Goal: Book appointment/travel/reservation

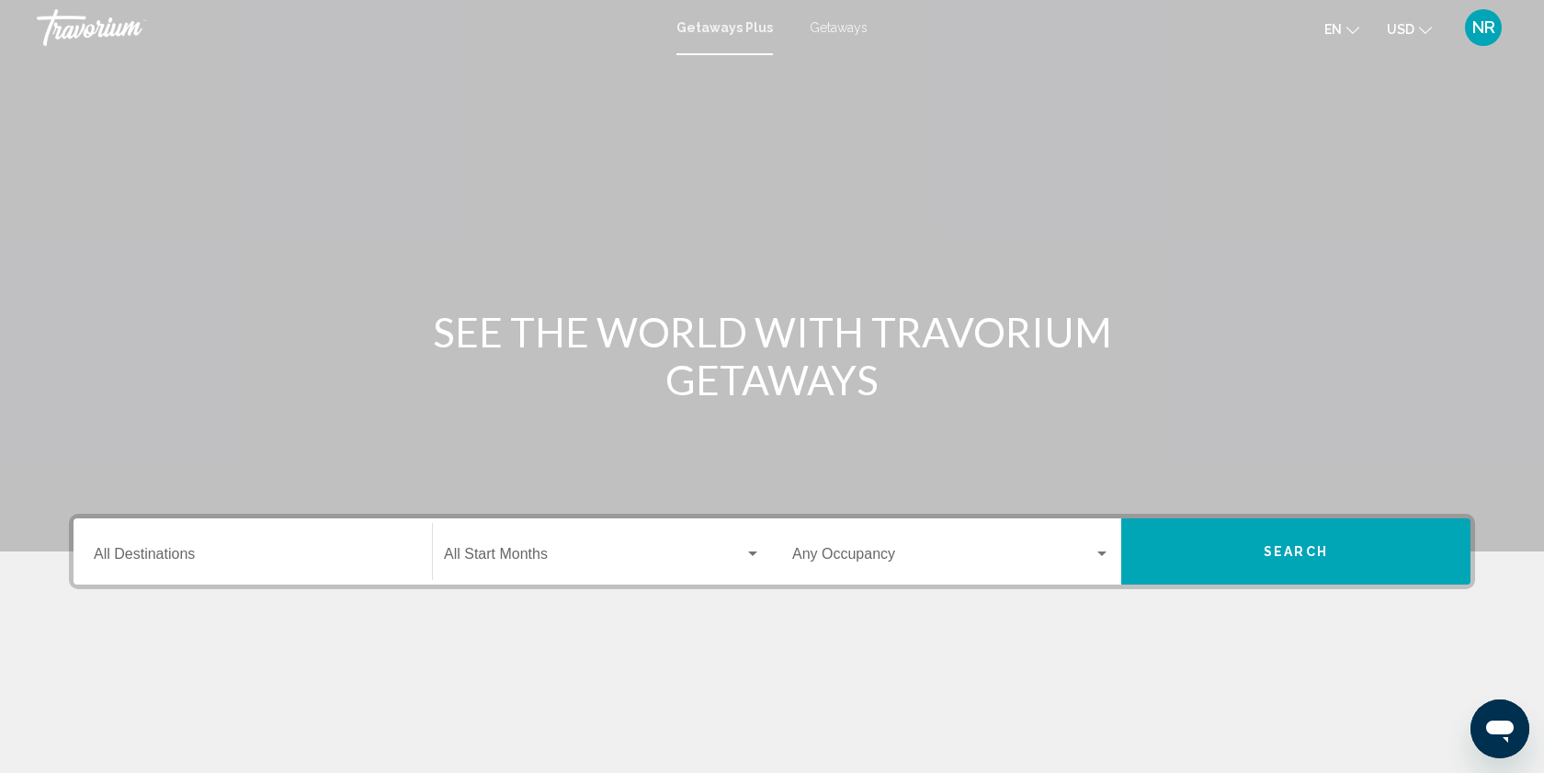
click at [822, 27] on span "Getaways" at bounding box center [839, 27] width 58 height 15
click at [259, 574] on div "Destination All Destinations" at bounding box center [253, 552] width 318 height 58
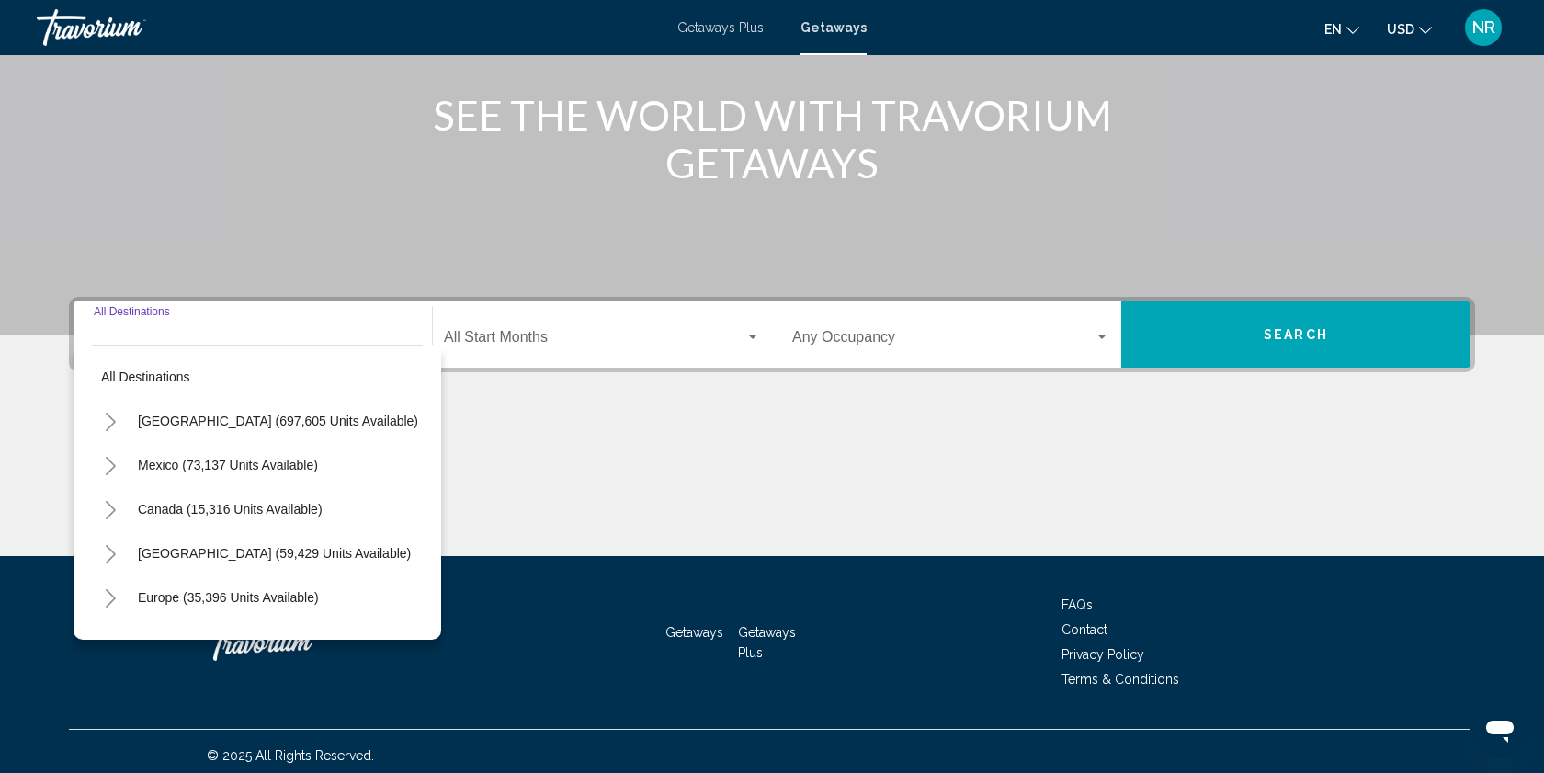
scroll to position [225, 0]
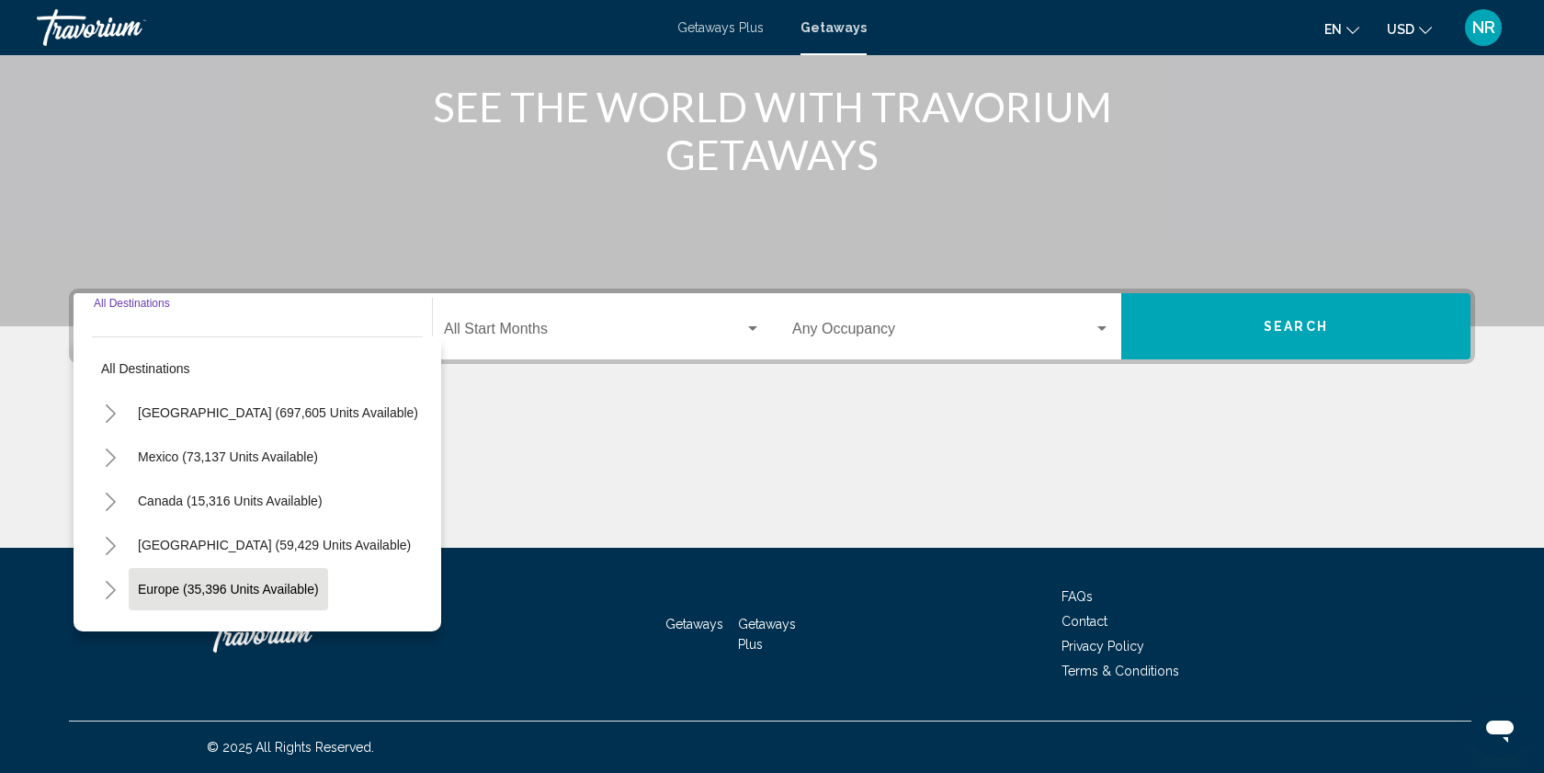
click at [157, 590] on span "Europe (35,396 units available)" at bounding box center [228, 589] width 181 height 15
type input "**********"
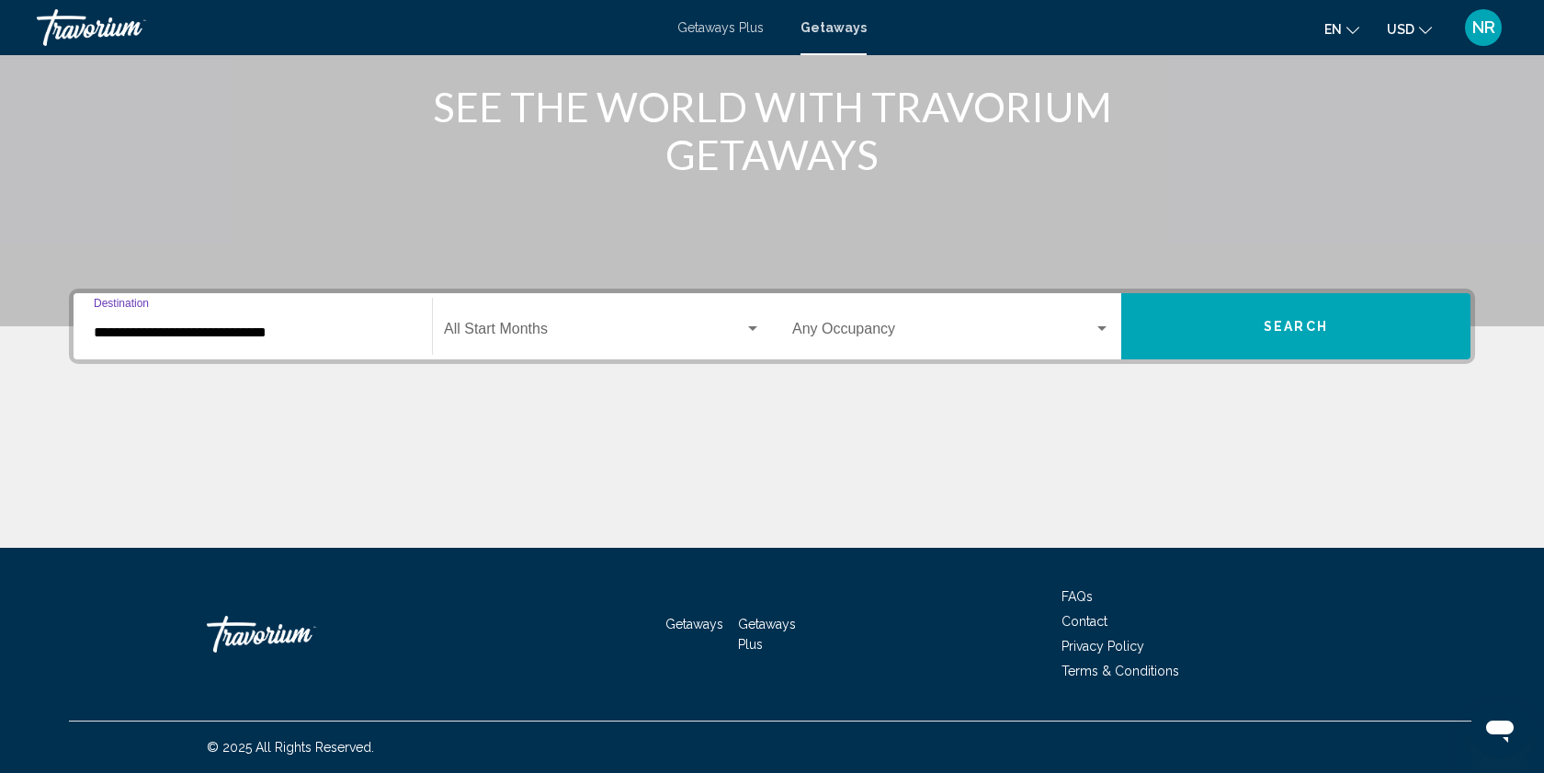
click at [1221, 325] on button "Search" at bounding box center [1295, 326] width 349 height 66
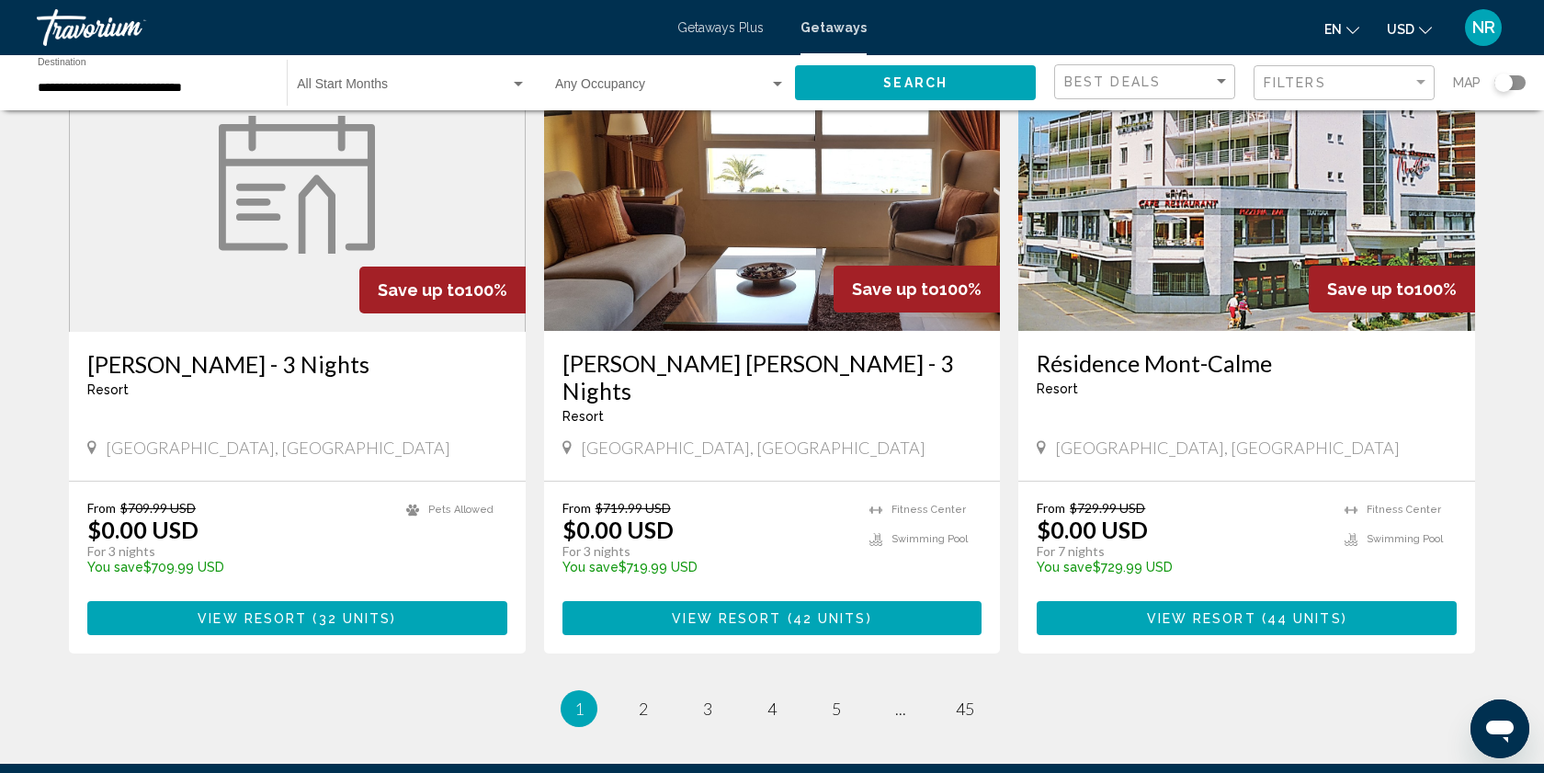
scroll to position [2091, 0]
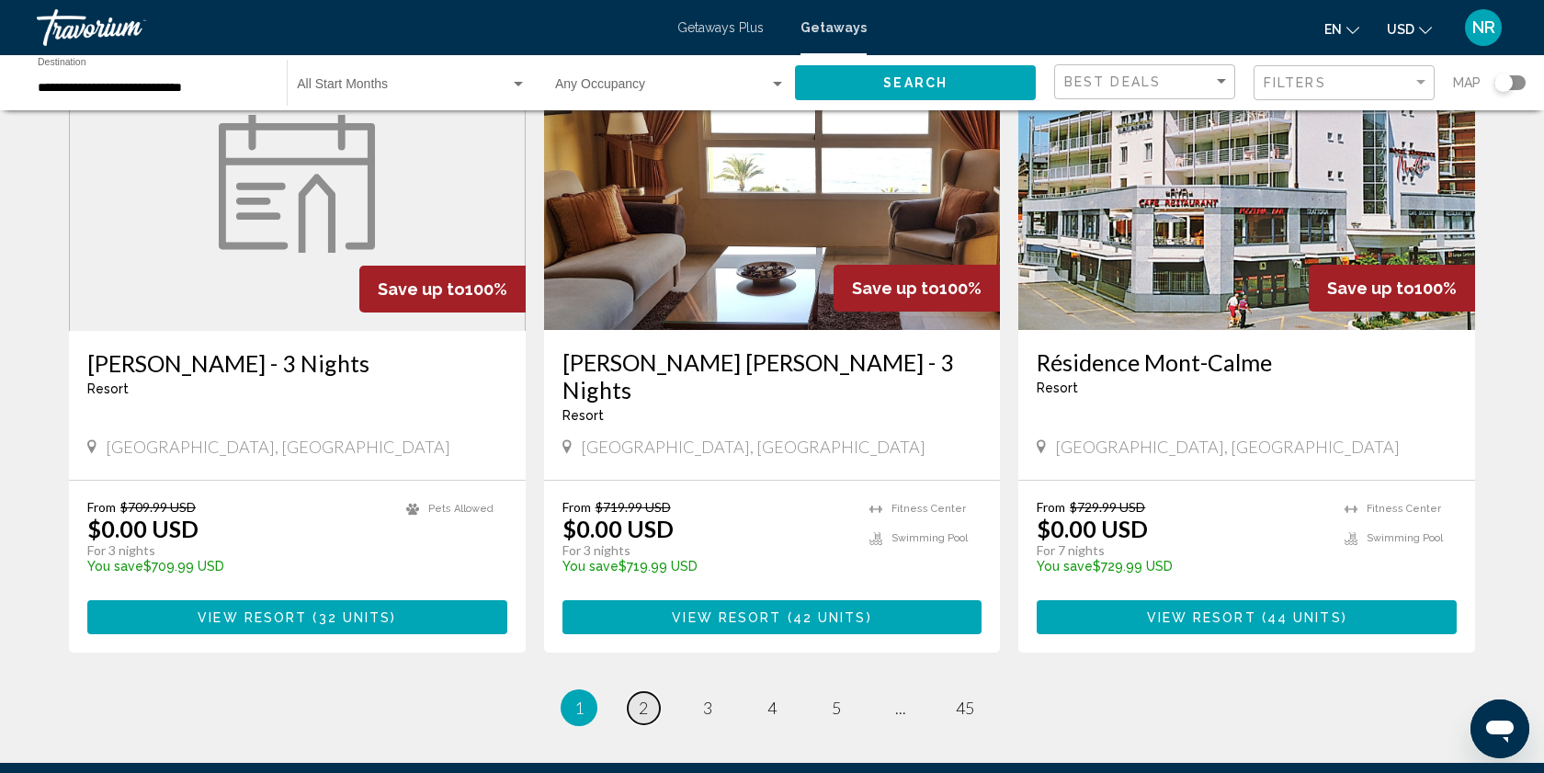
click at [643, 698] on span "2" at bounding box center [643, 708] width 9 height 20
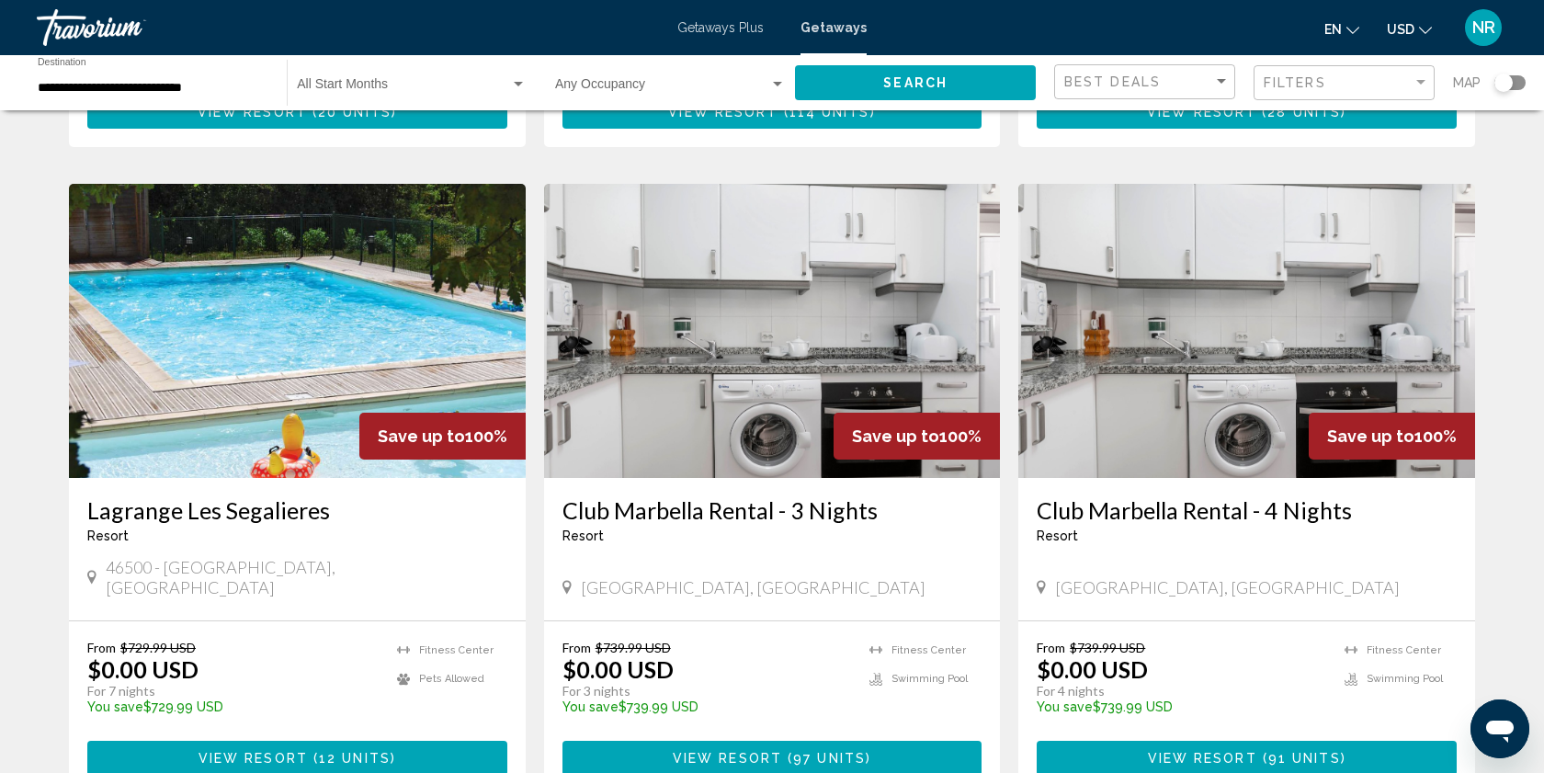
scroll to position [665, 0]
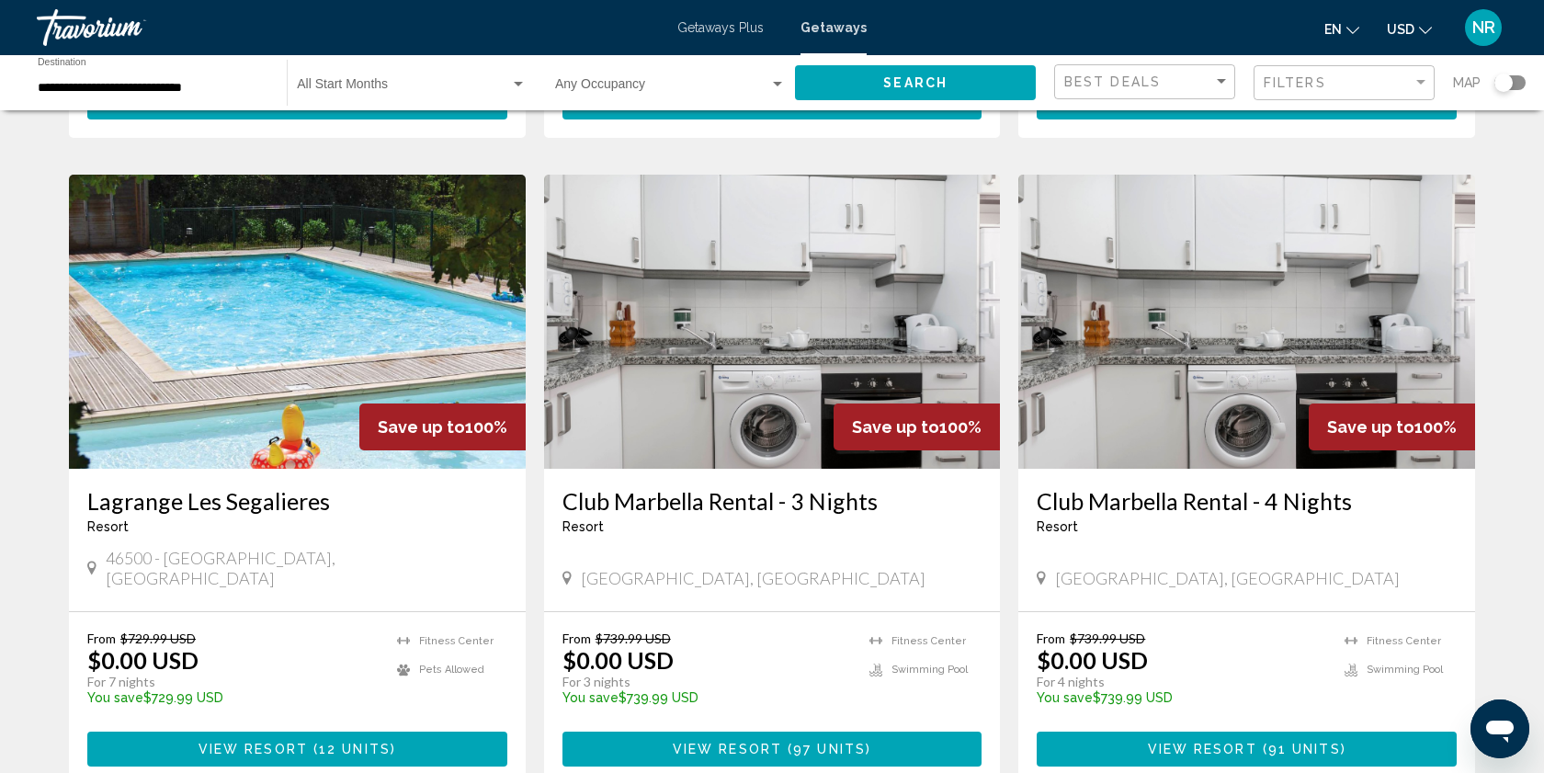
click at [733, 743] on span "View Resort" at bounding box center [727, 750] width 109 height 15
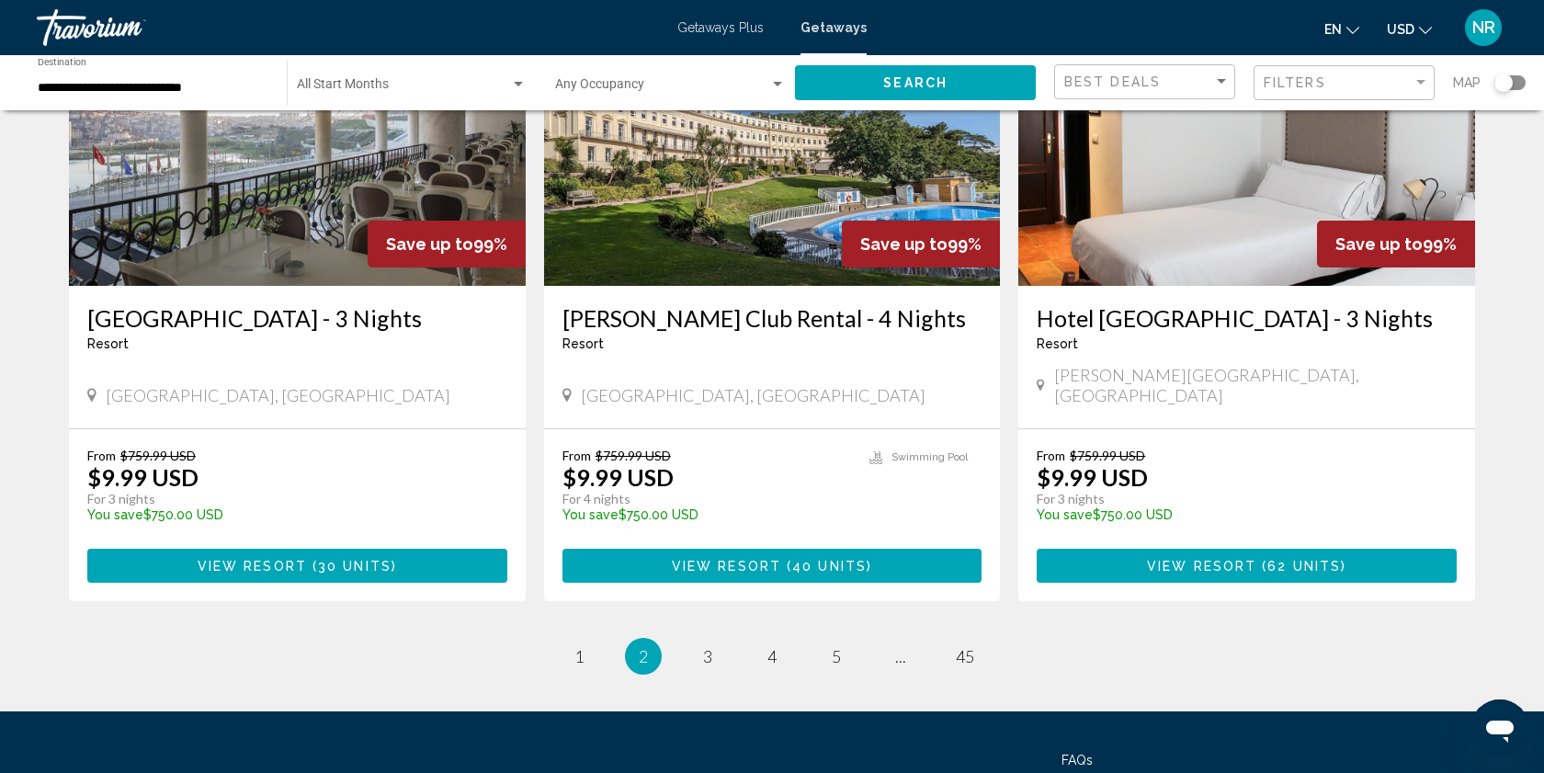
scroll to position [2171, 0]
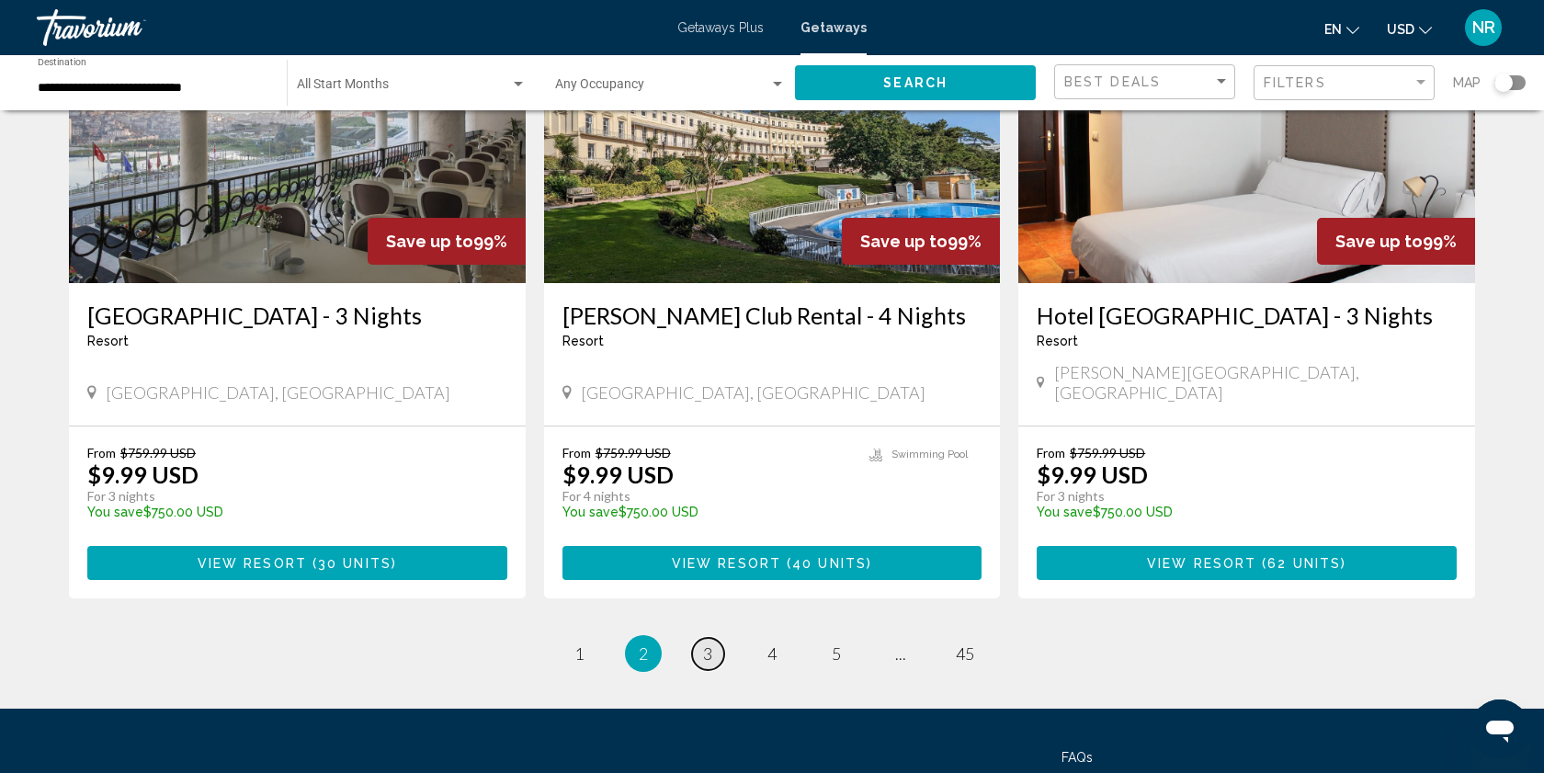
click at [705, 643] on span "3" at bounding box center [707, 653] width 9 height 20
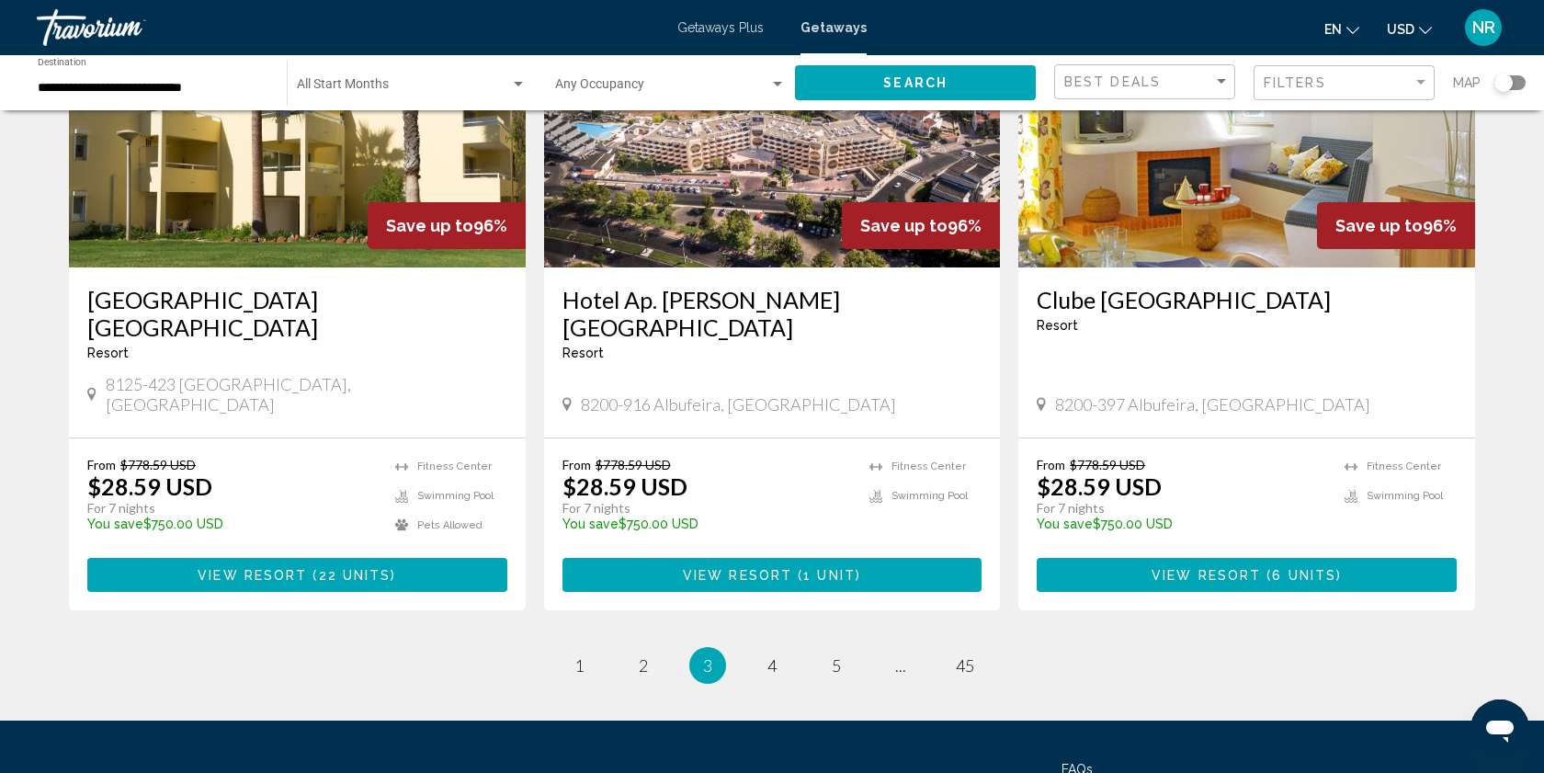
scroll to position [2188, 0]
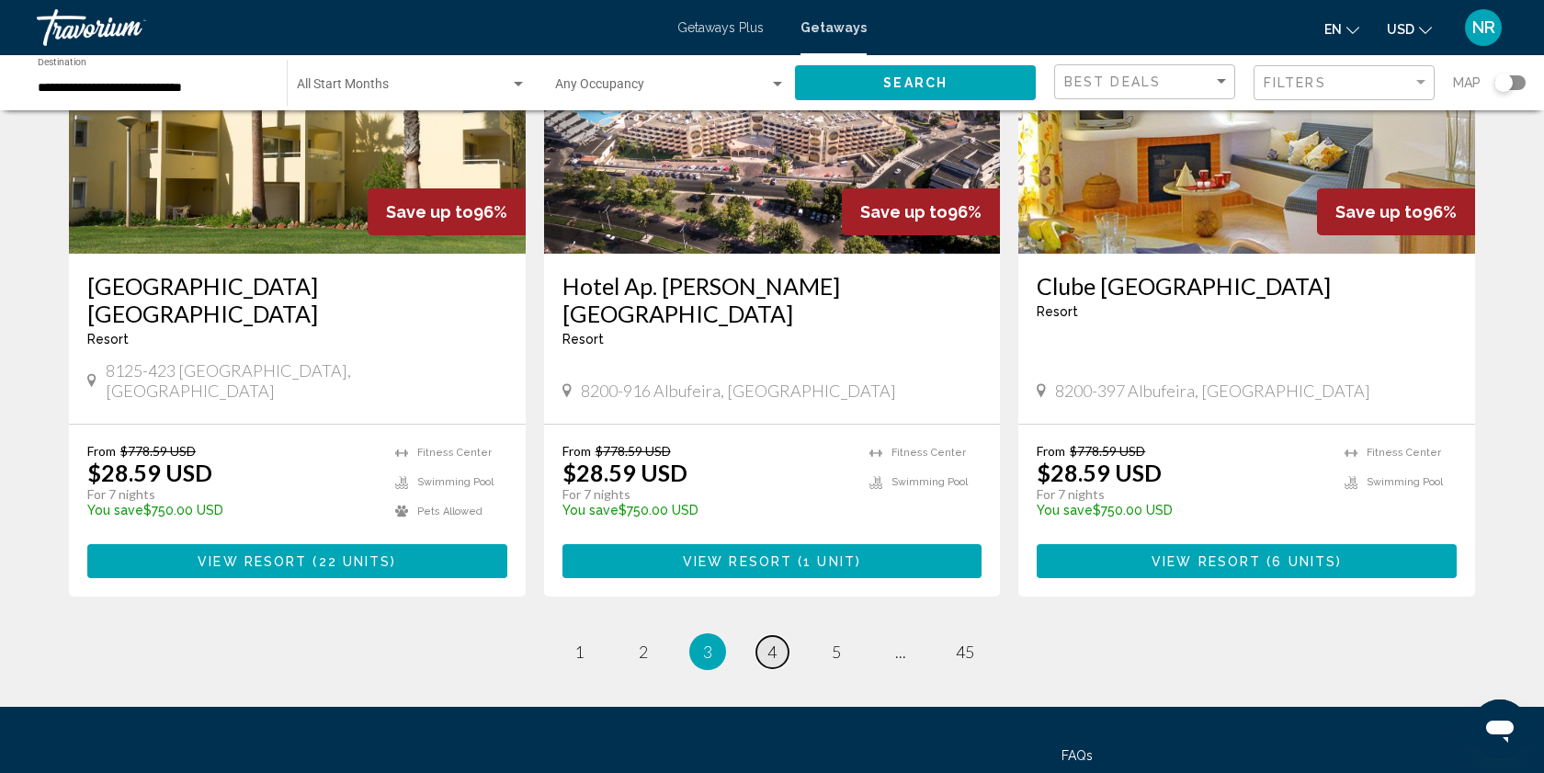
click at [776, 642] on span "4" at bounding box center [772, 652] width 9 height 20
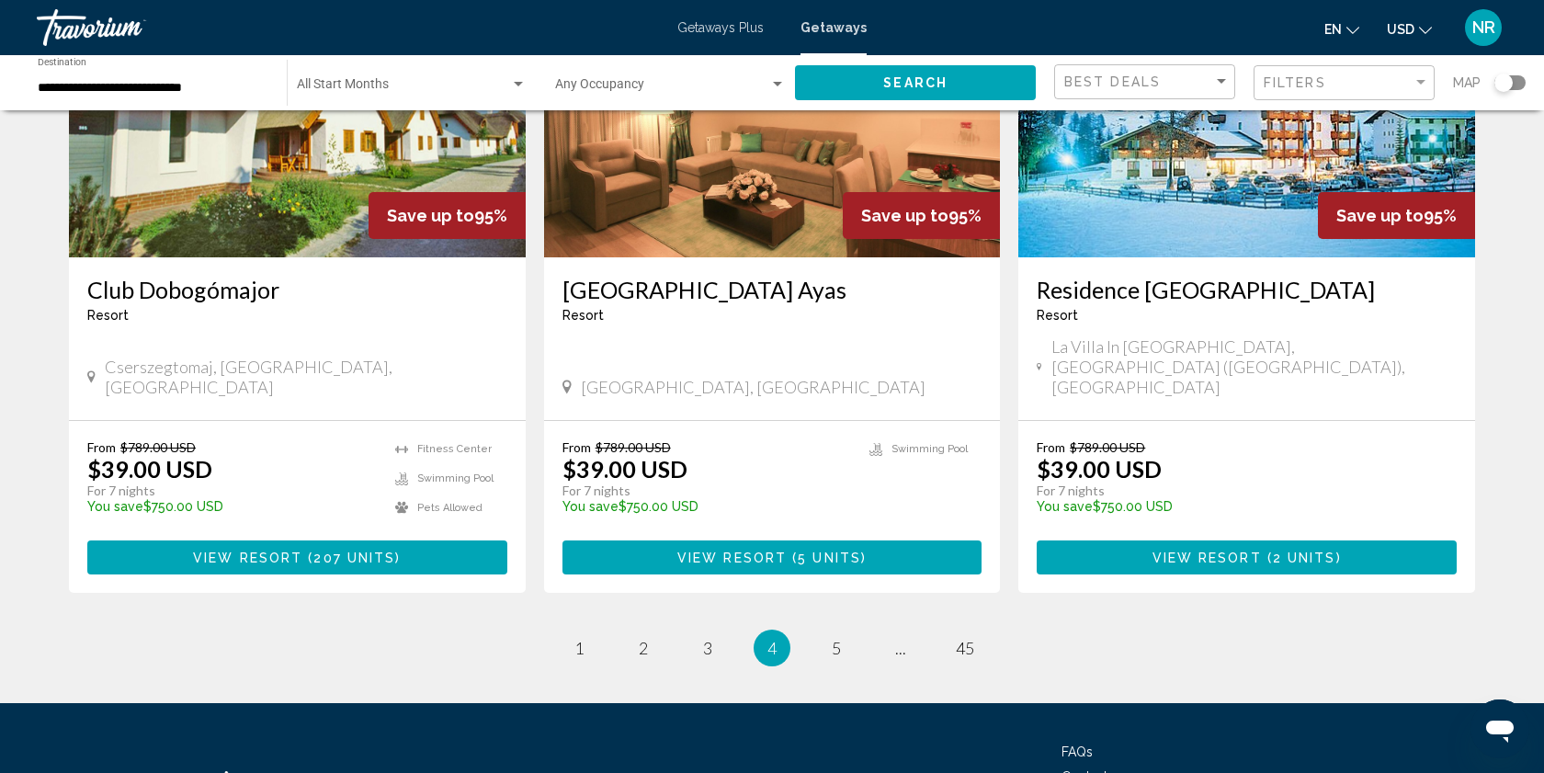
scroll to position [2178, 0]
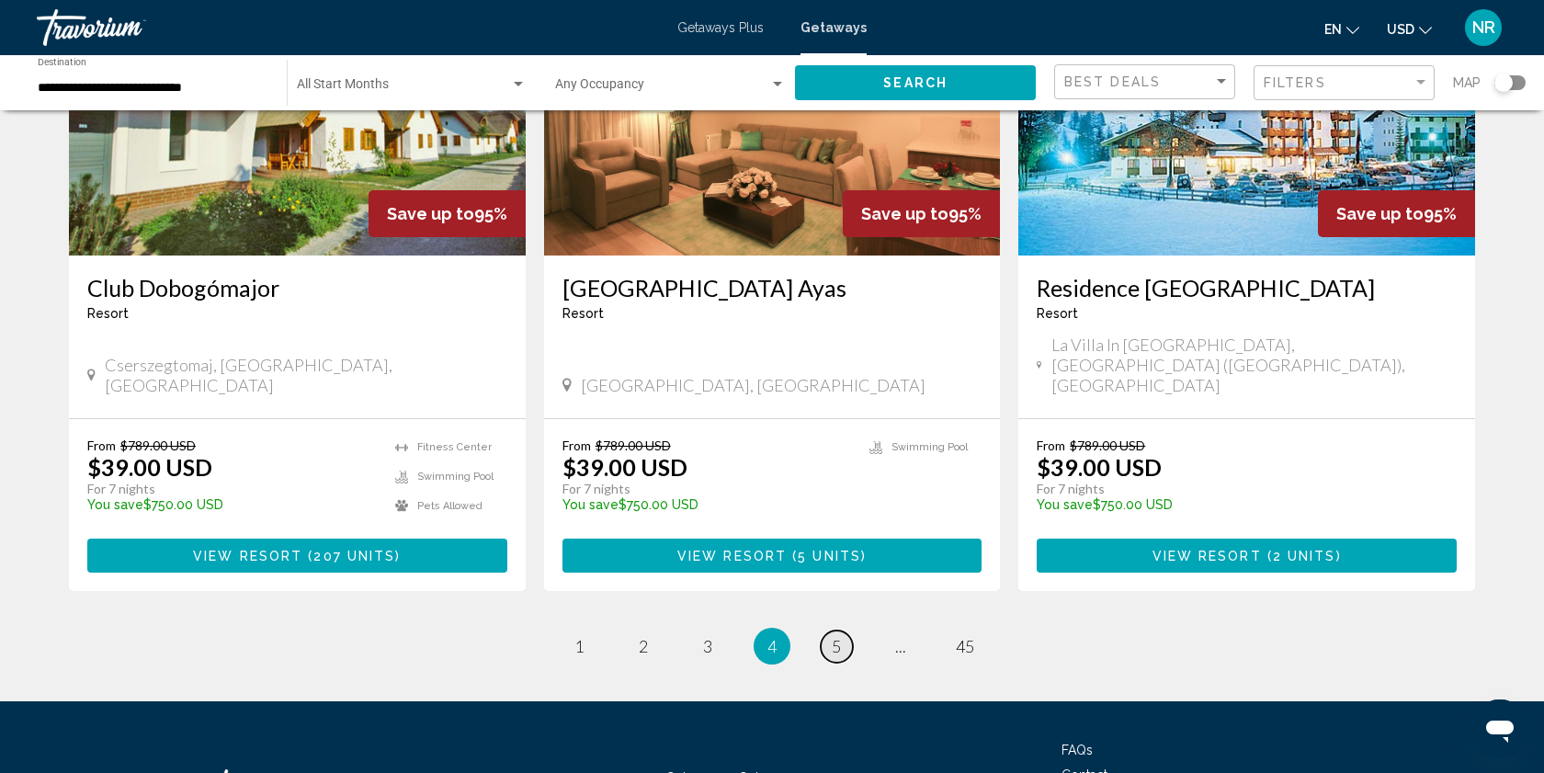
click at [842, 631] on link "page 5" at bounding box center [837, 647] width 32 height 32
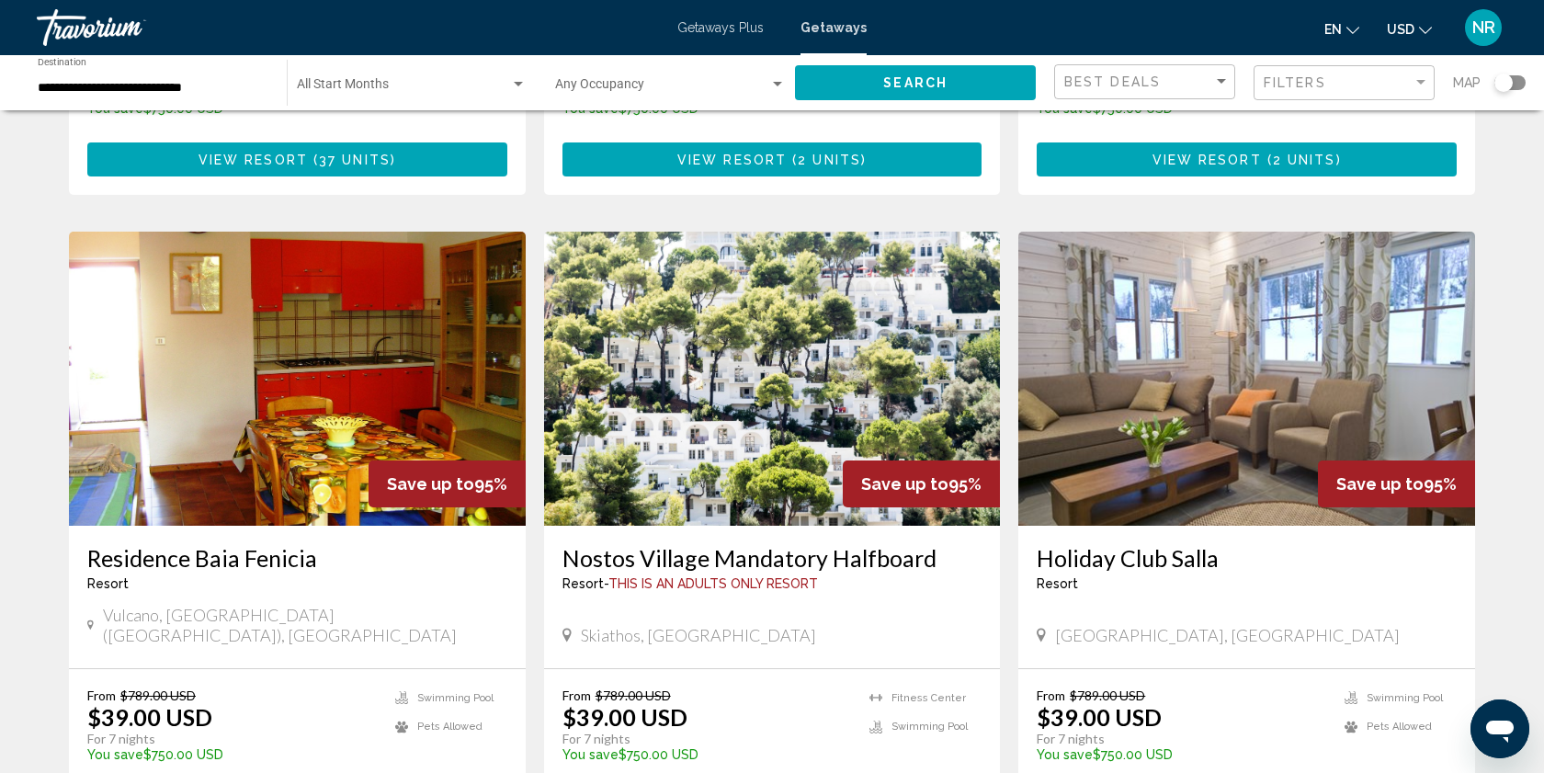
scroll to position [651, 0]
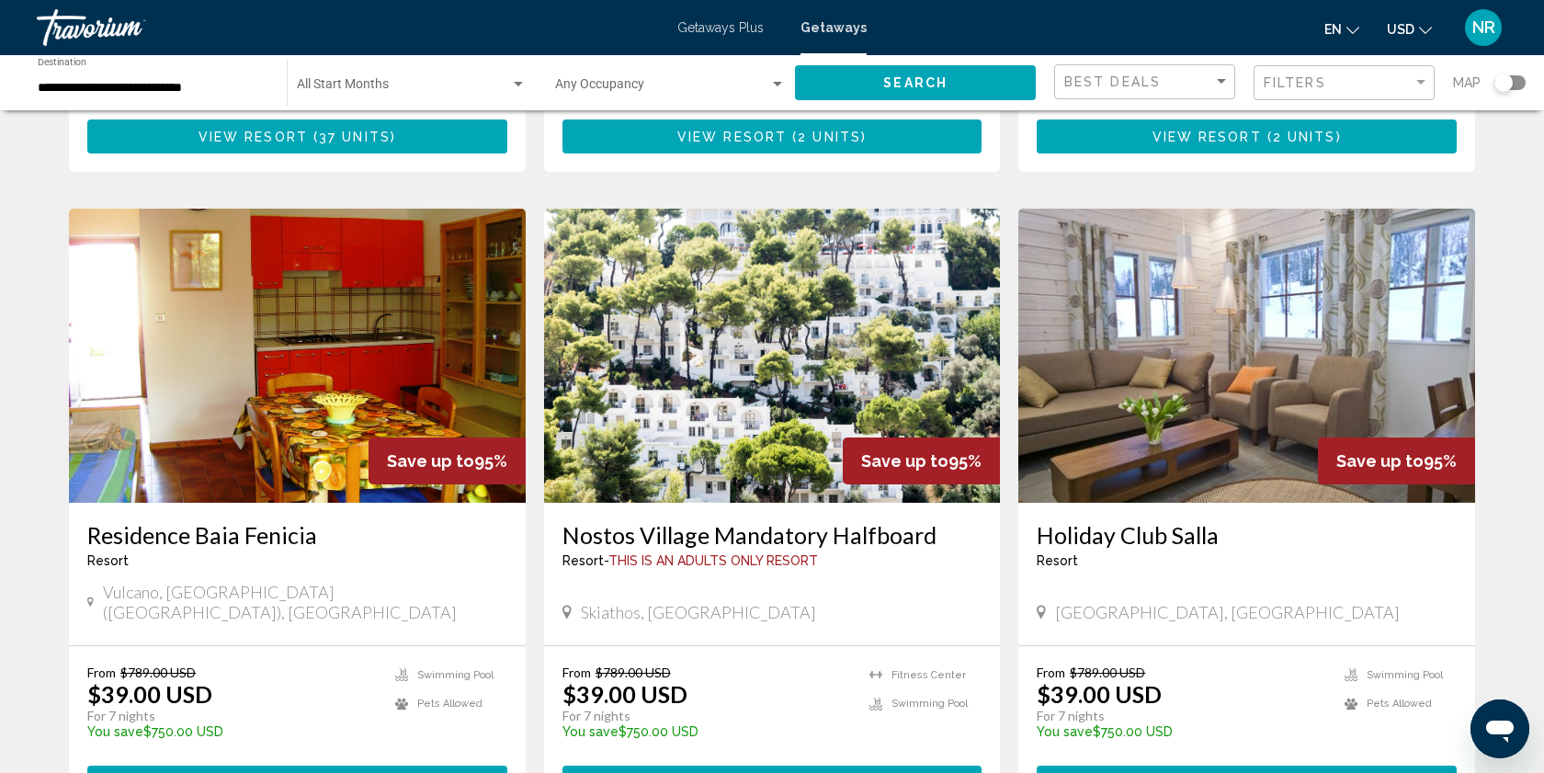
click at [725, 772] on span "View Resort" at bounding box center [731, 784] width 109 height 15
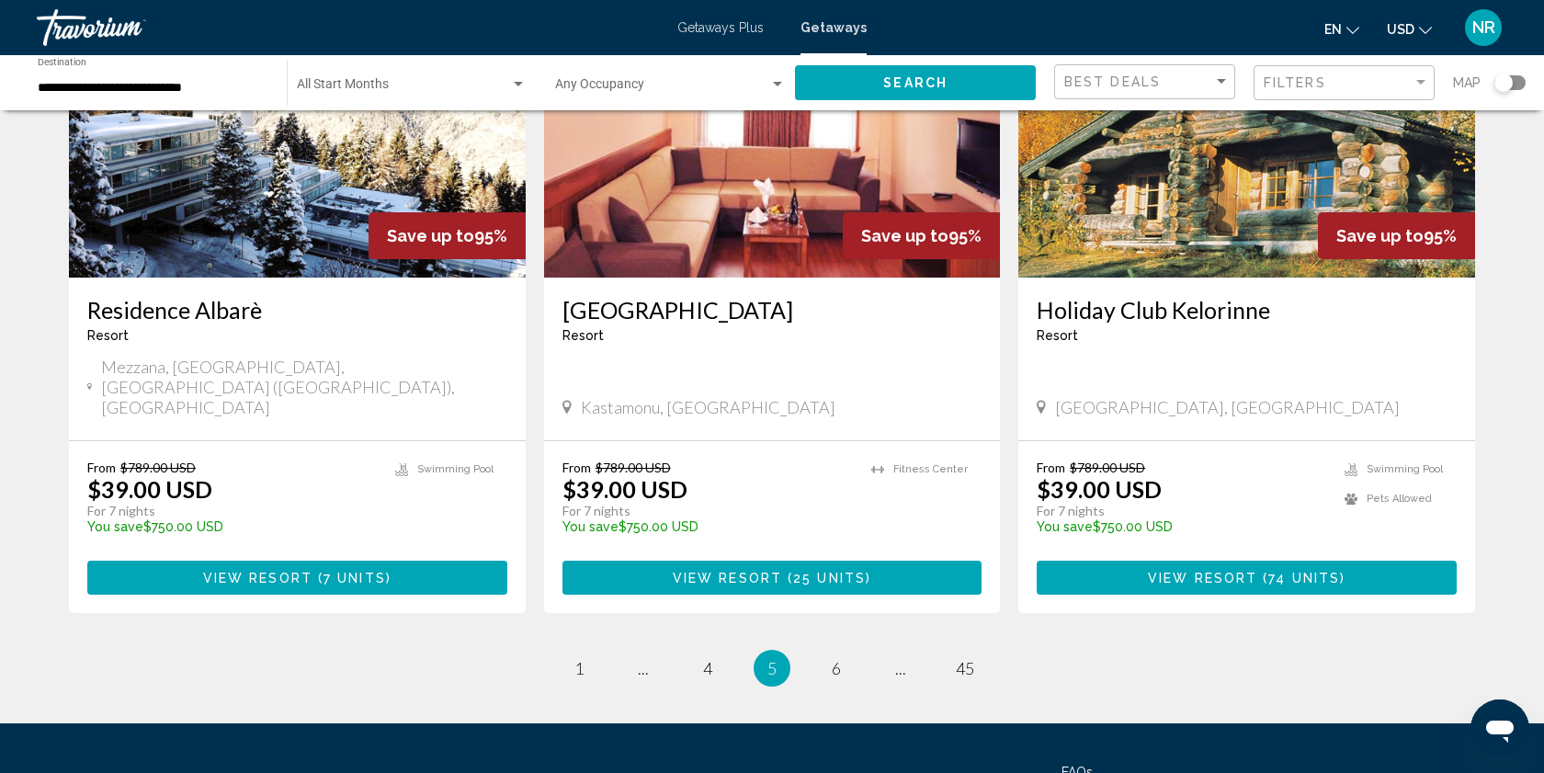
scroll to position [2153, 0]
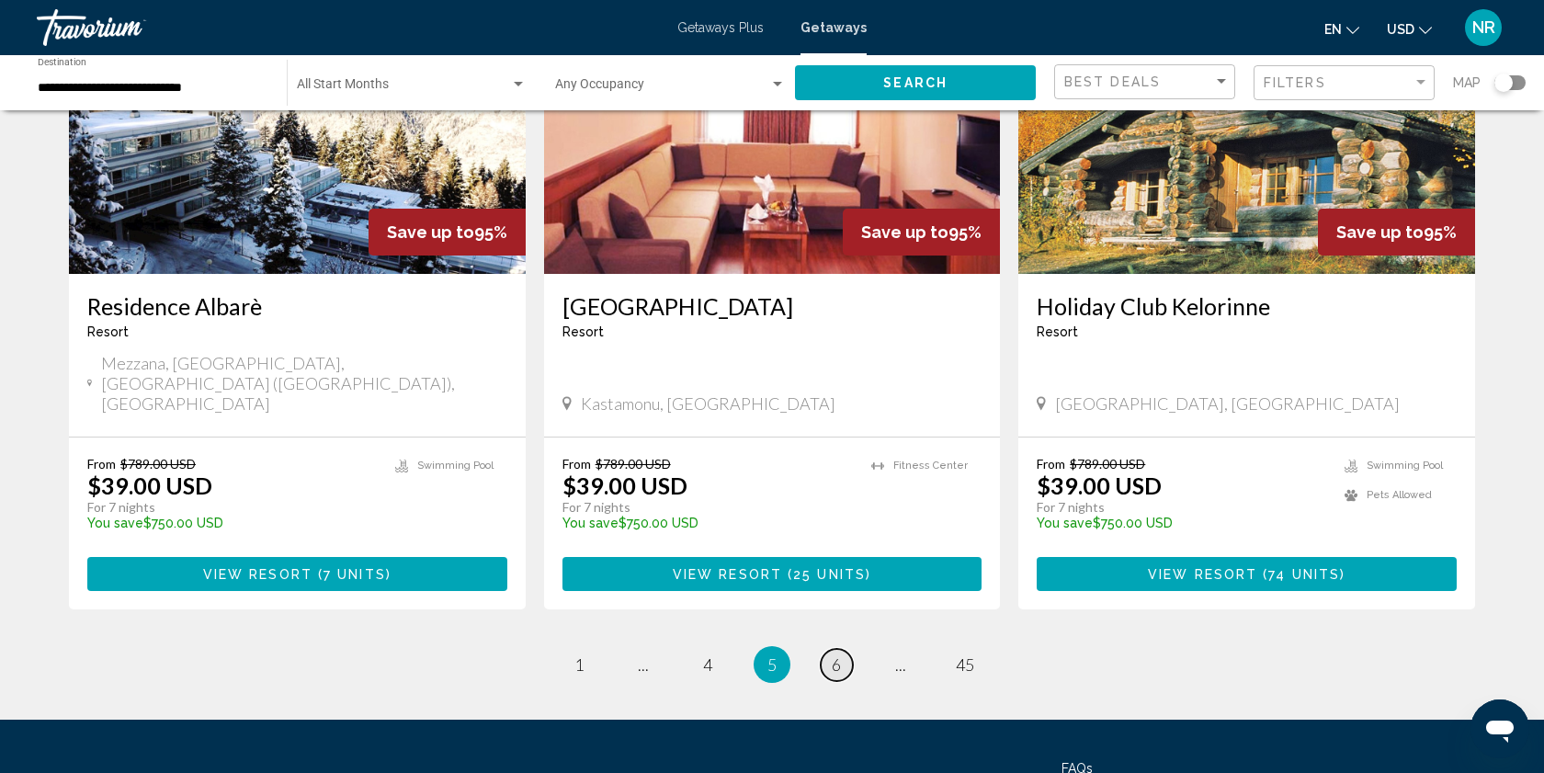
click at [843, 649] on link "page 6" at bounding box center [837, 665] width 32 height 32
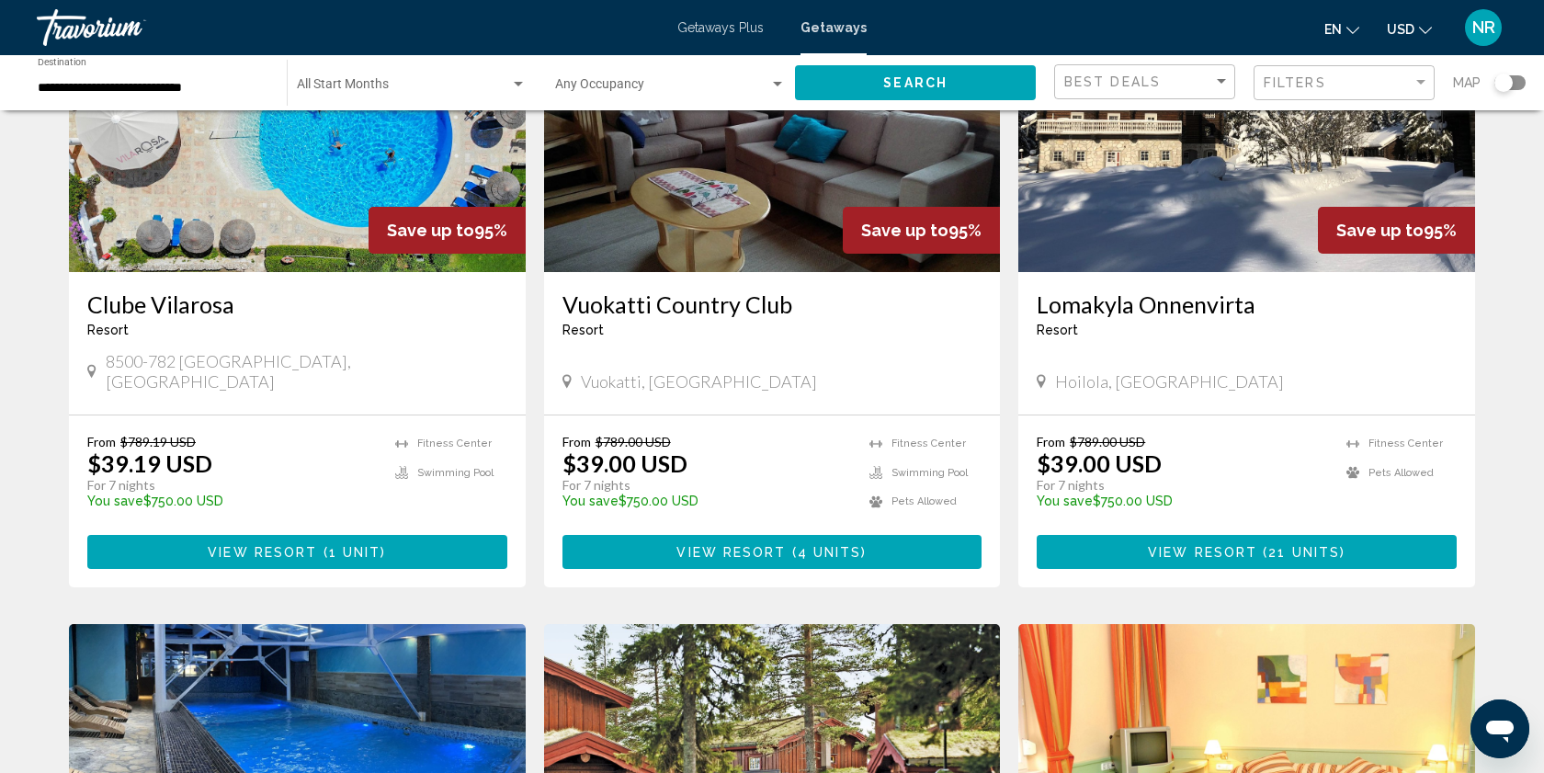
scroll to position [1517, 0]
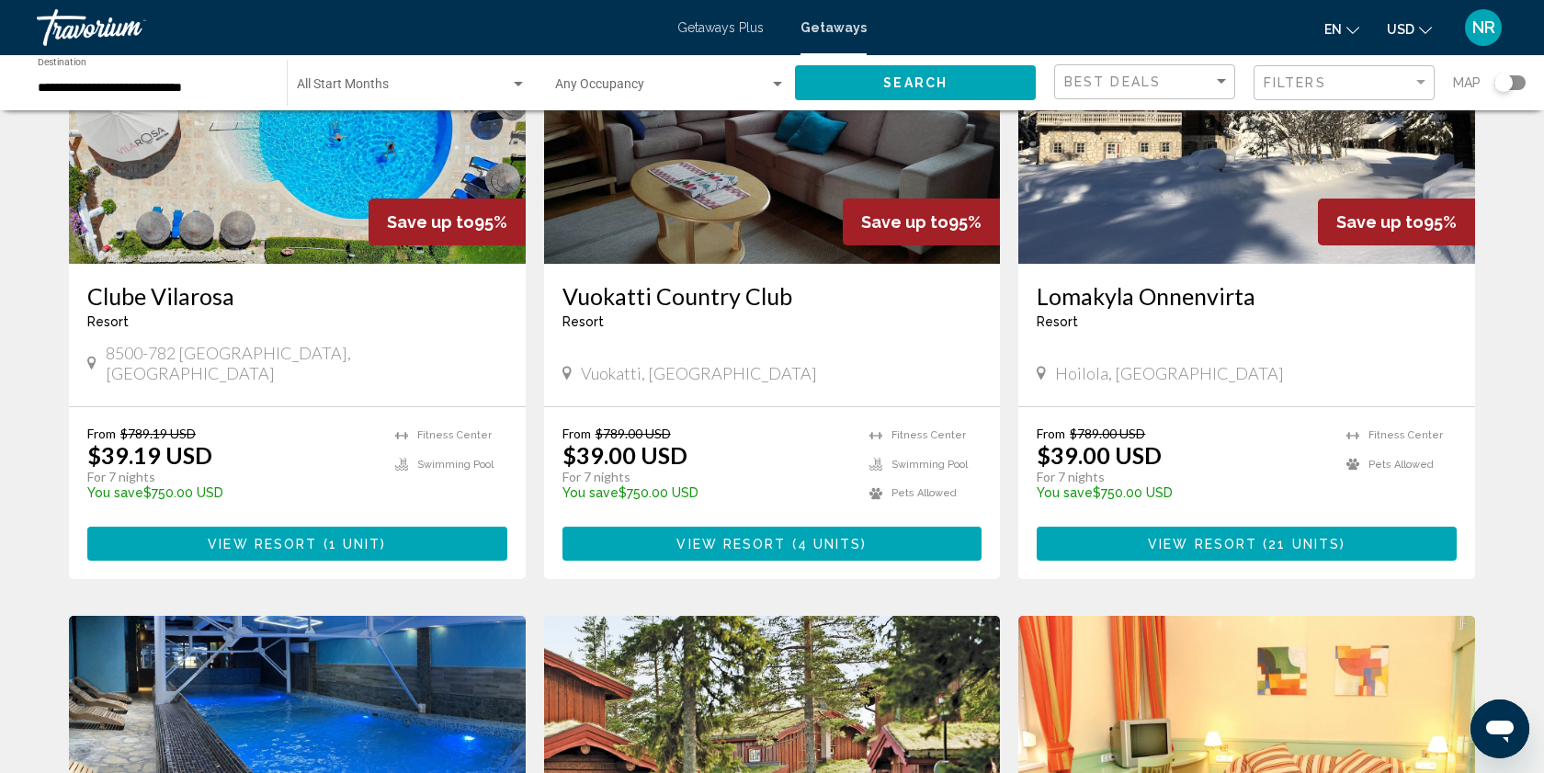
click at [284, 537] on span "View Resort" at bounding box center [262, 544] width 109 height 15
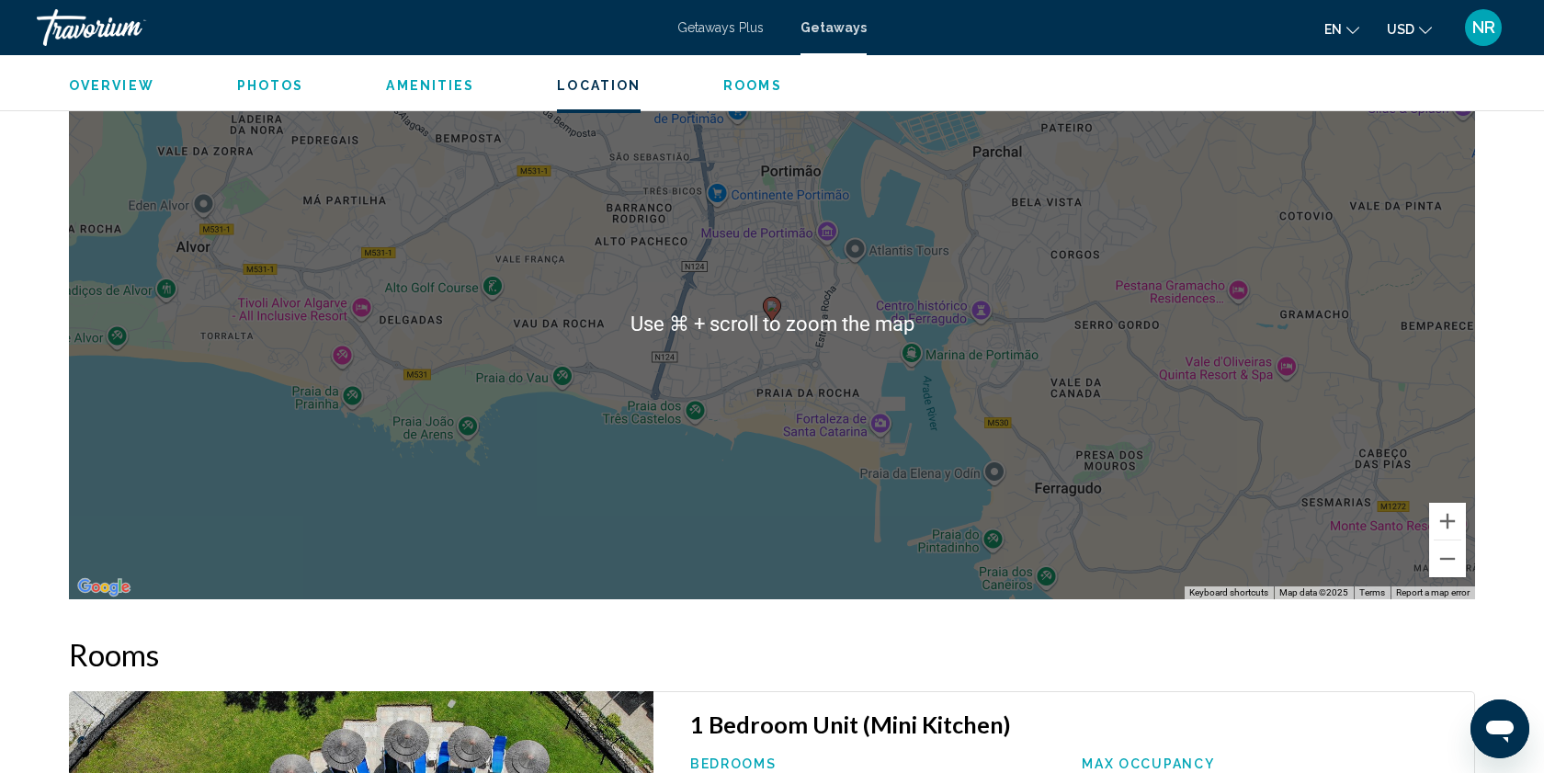
scroll to position [2998, 0]
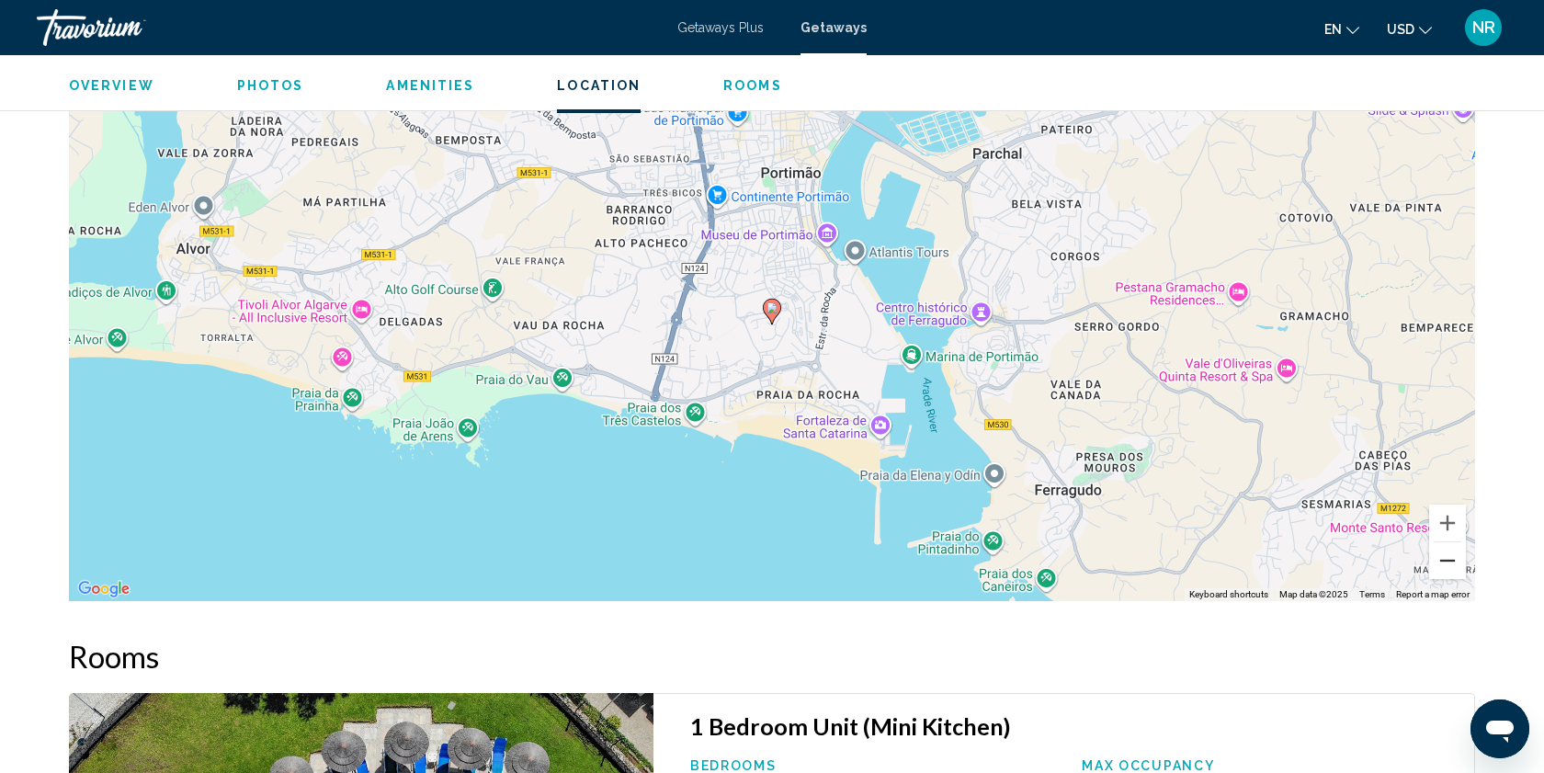
click at [1450, 554] on button "Zoom out" at bounding box center [1447, 560] width 37 height 37
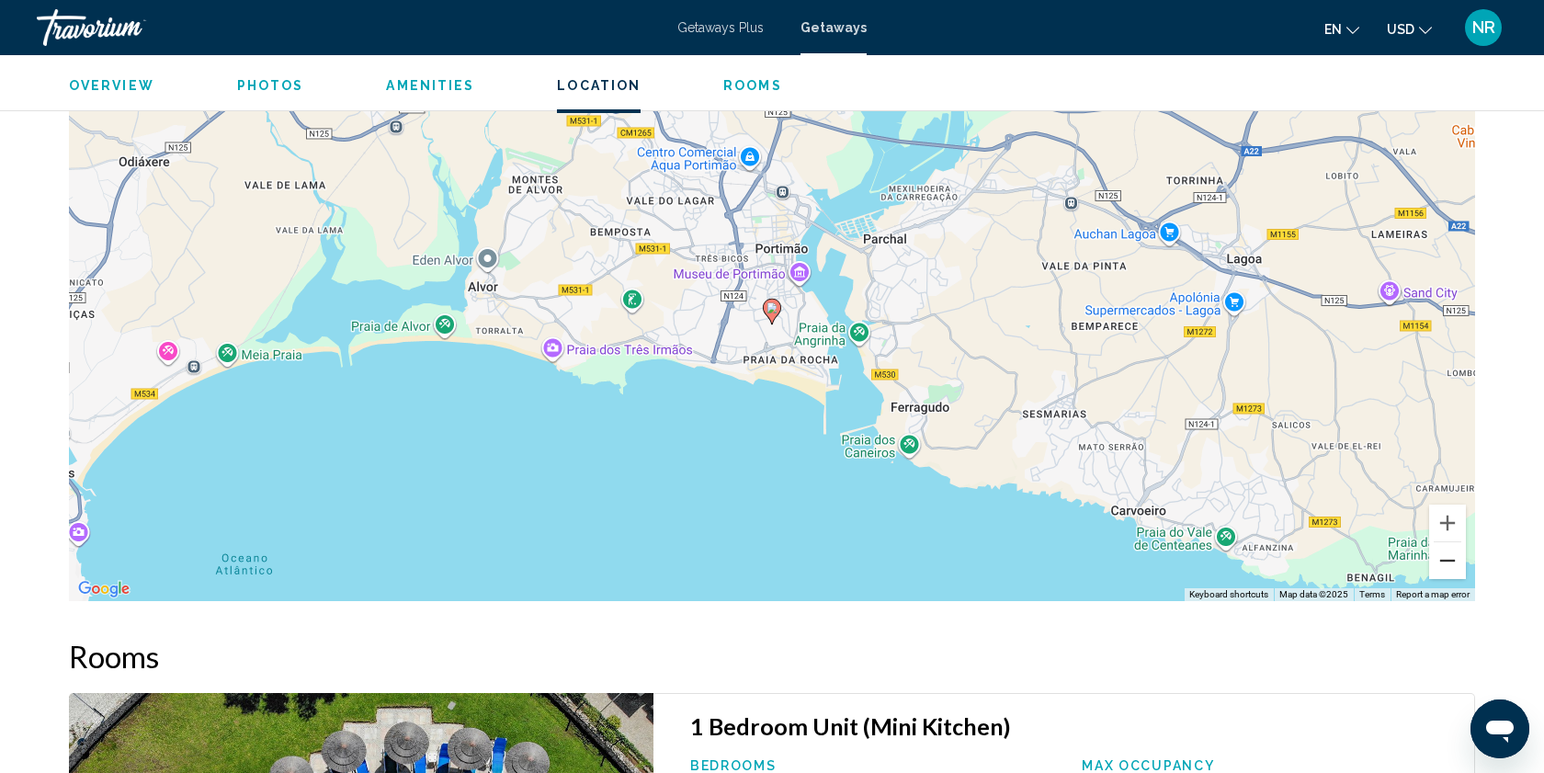
click at [1450, 554] on button "Zoom out" at bounding box center [1447, 560] width 37 height 37
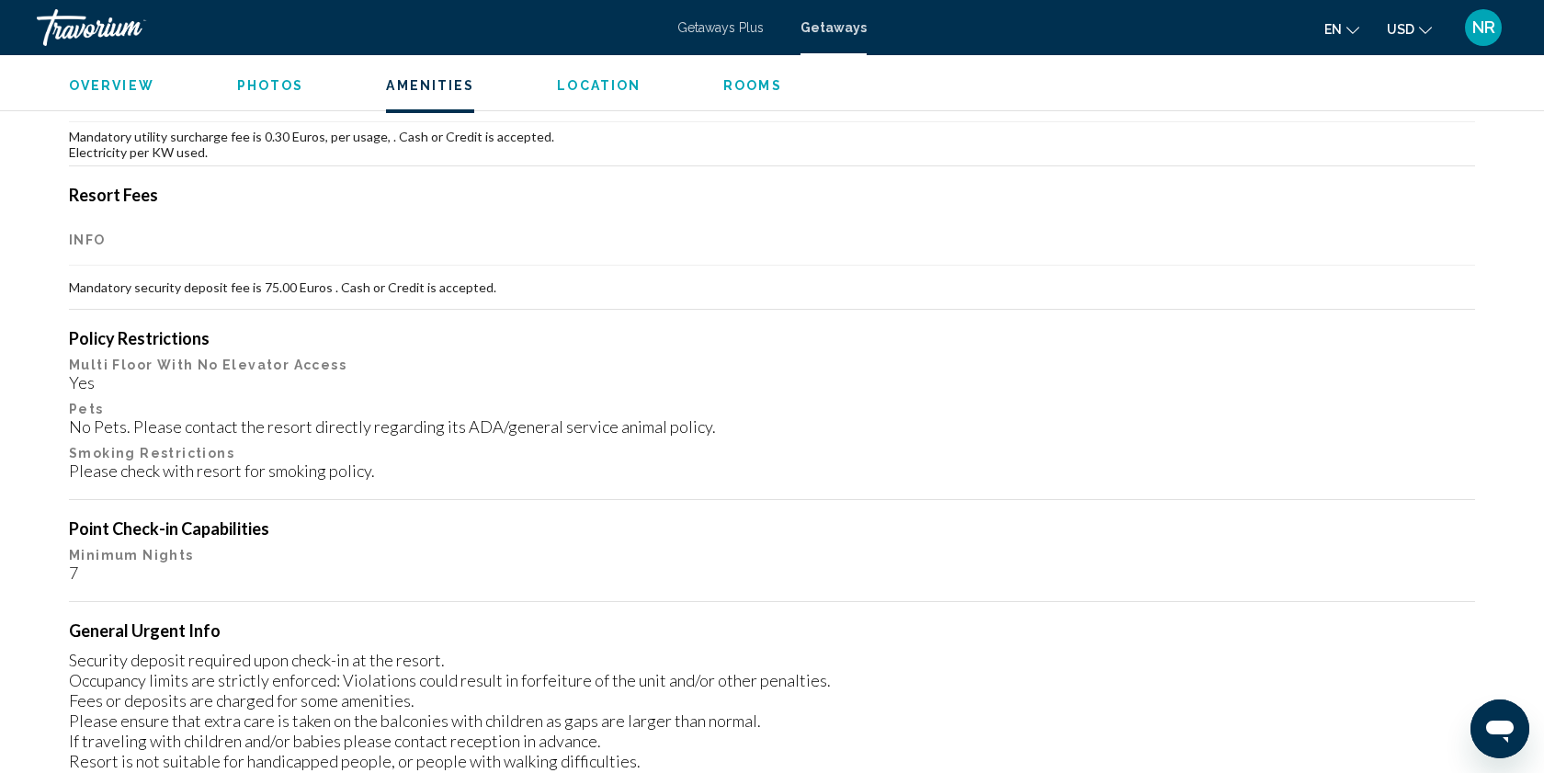
scroll to position [1636, 0]
